Goal: Find specific page/section: Find specific page/section

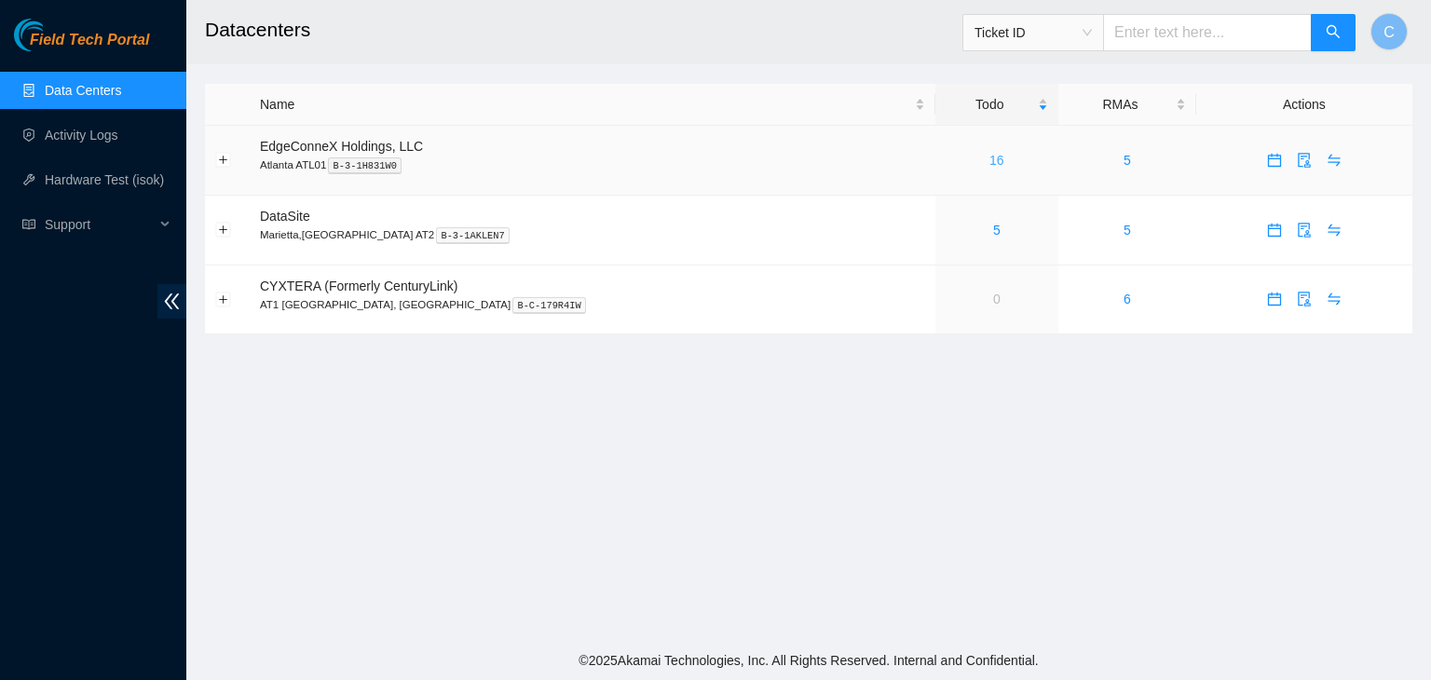
click at [989, 155] on link "16" at bounding box center [996, 160] width 15 height 15
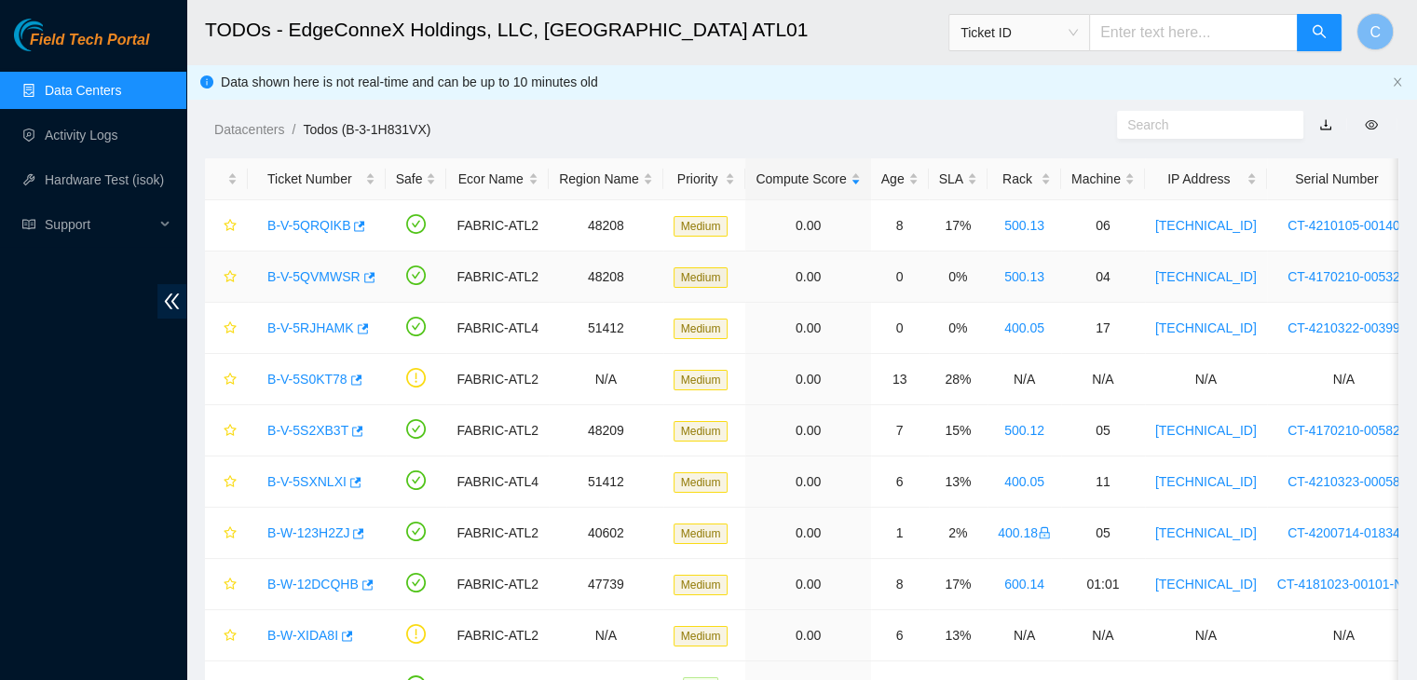
click at [320, 273] on link "B-V-5QVMWSR" at bounding box center [313, 276] width 93 height 15
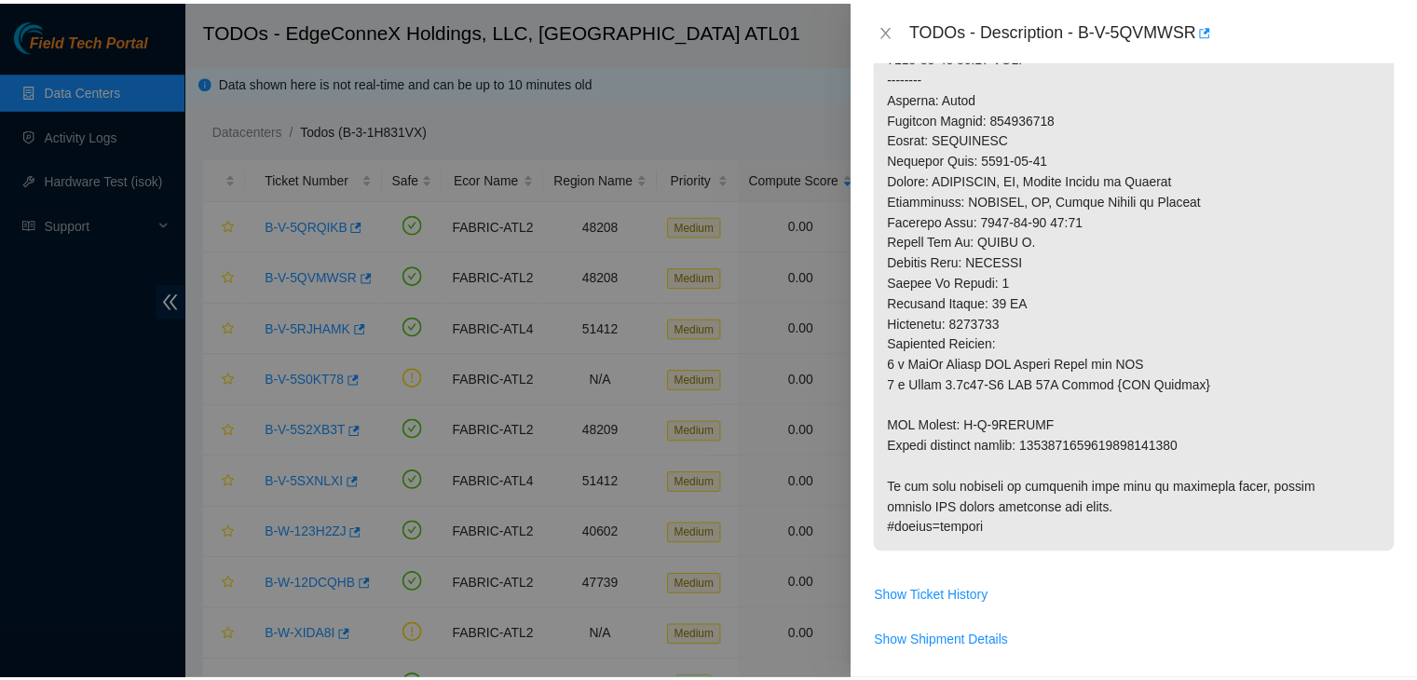
scroll to position [879, 0]
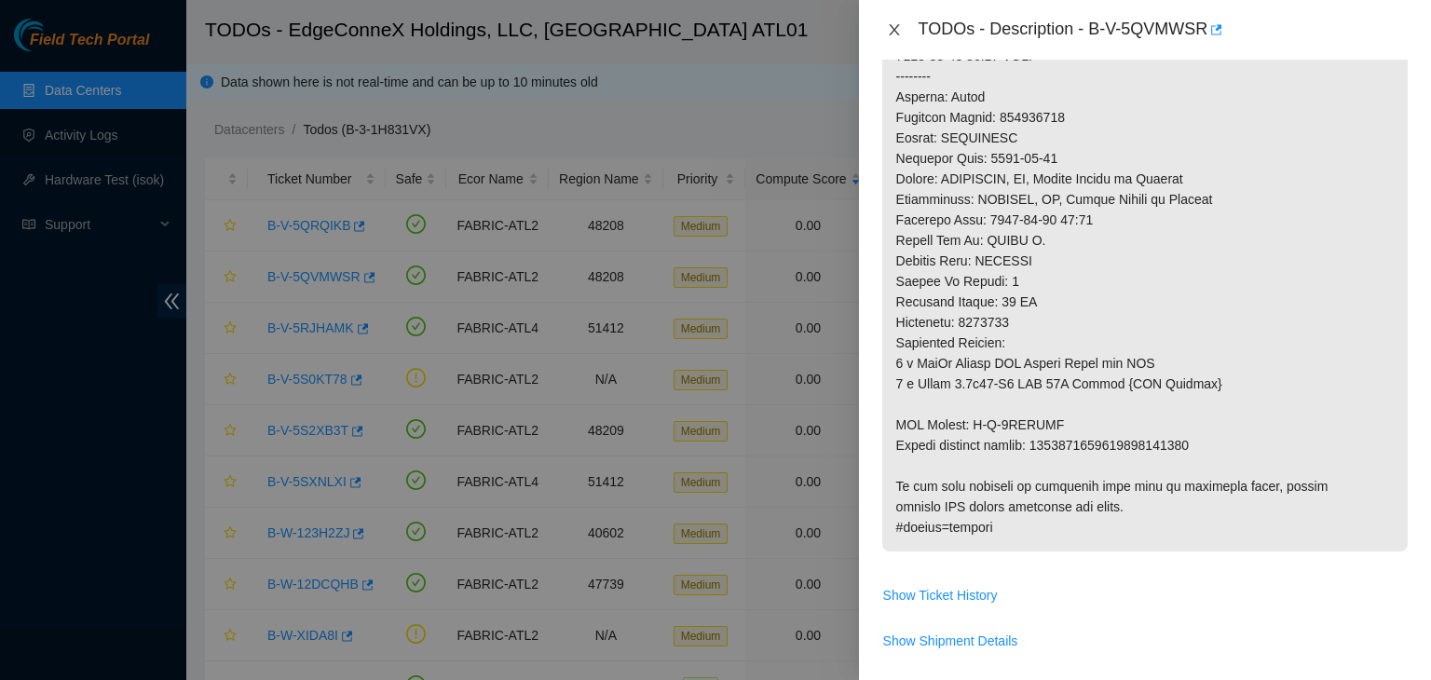
click at [894, 30] on icon "close" at bounding box center [893, 29] width 10 height 11
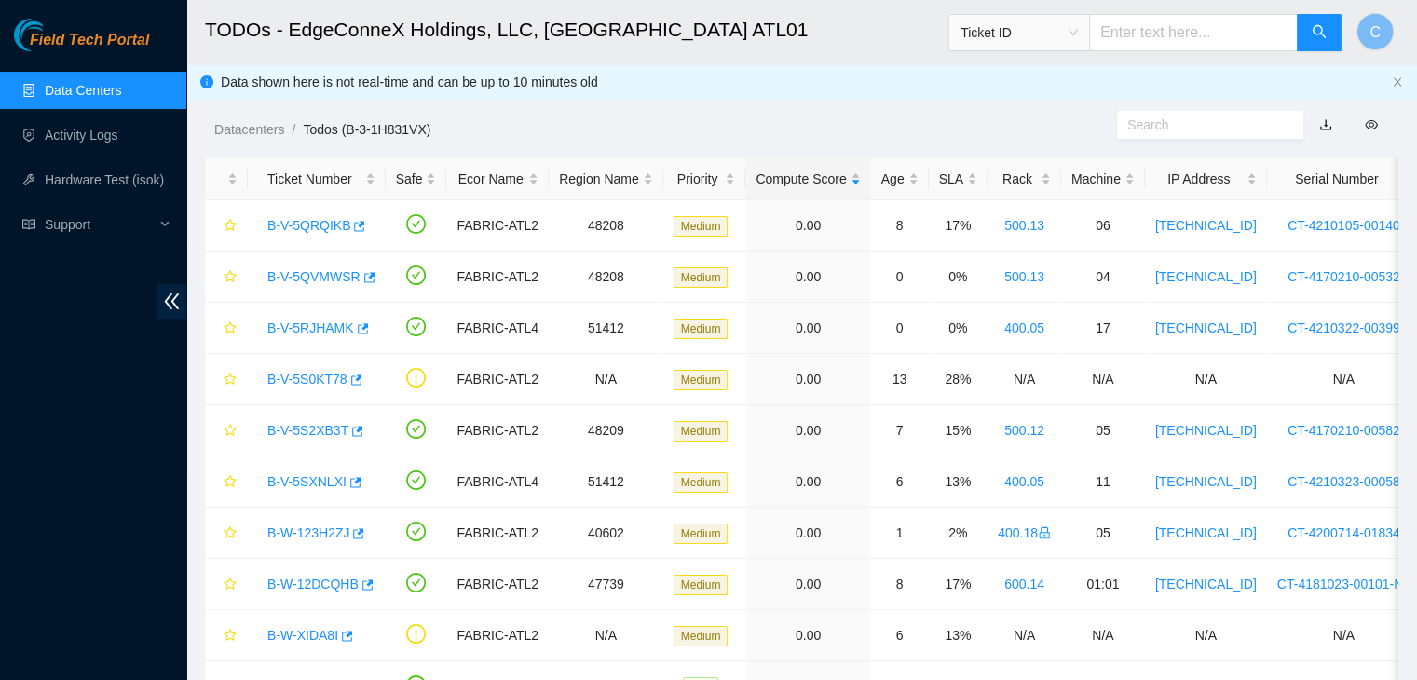
scroll to position [548, 0]
click at [89, 87] on link "Data Centers" at bounding box center [83, 90] width 76 height 15
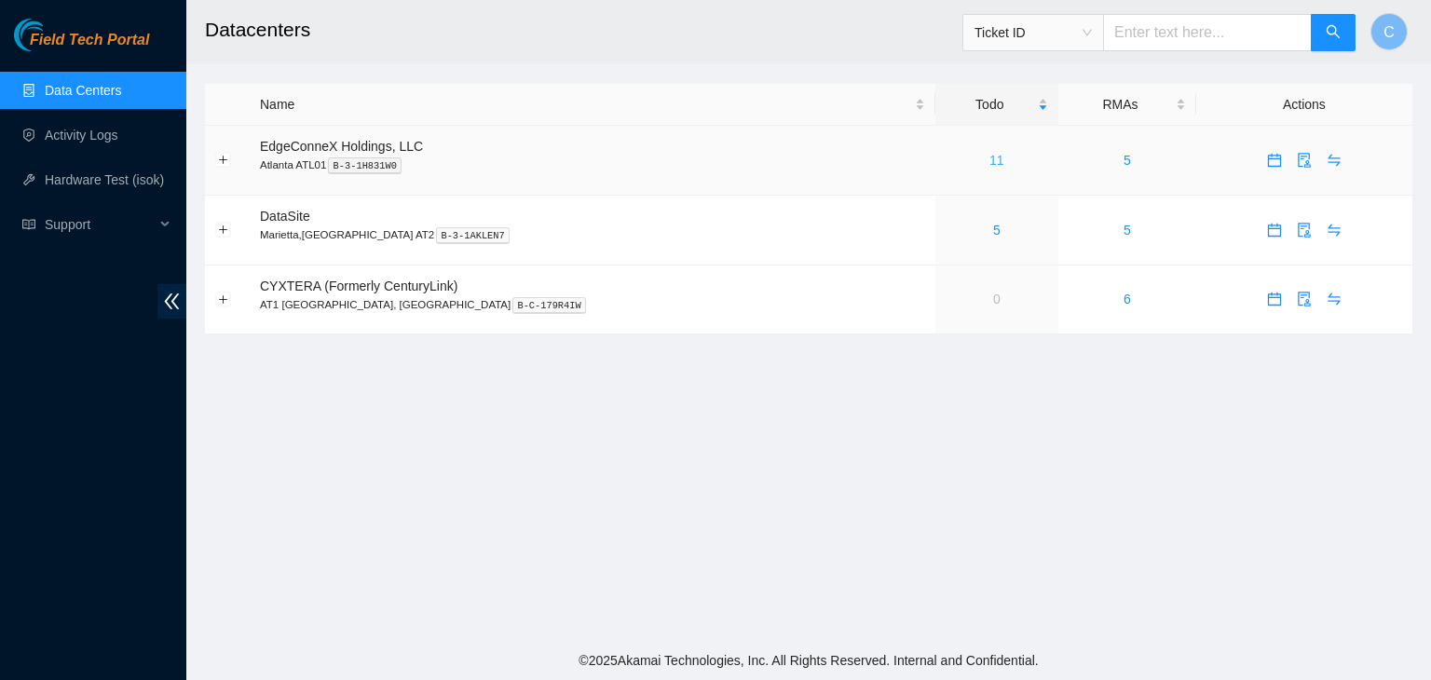
click at [989, 162] on link "11" at bounding box center [996, 160] width 15 height 15
